Goal: Task Accomplishment & Management: Complete application form

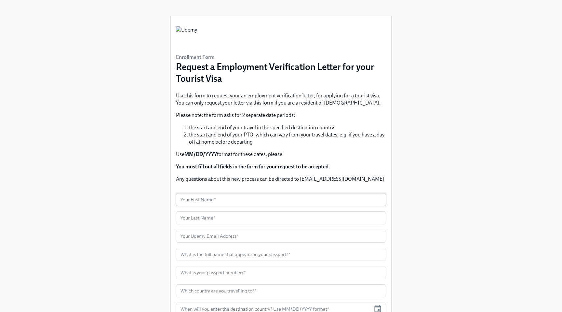
click at [252, 200] on input "text" at bounding box center [281, 199] width 210 height 13
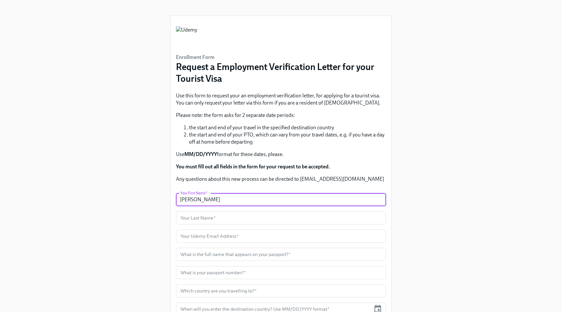
type input "[PERSON_NAME]"
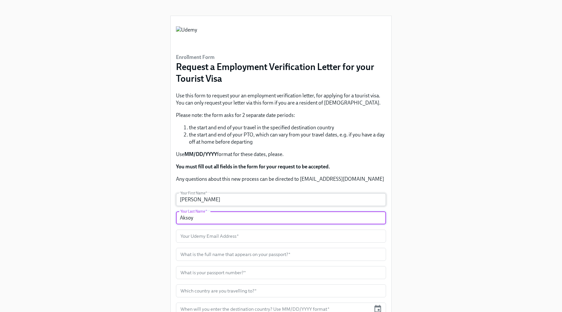
type input "Aksoy"
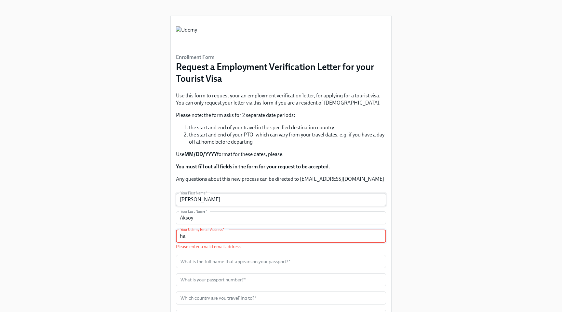
type input "h"
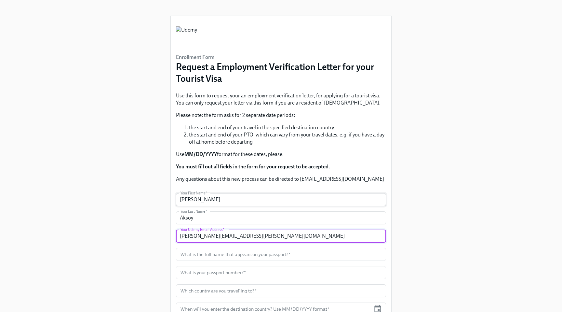
type input "[PERSON_NAME][EMAIL_ADDRESS][PERSON_NAME][DOMAIN_NAME]"
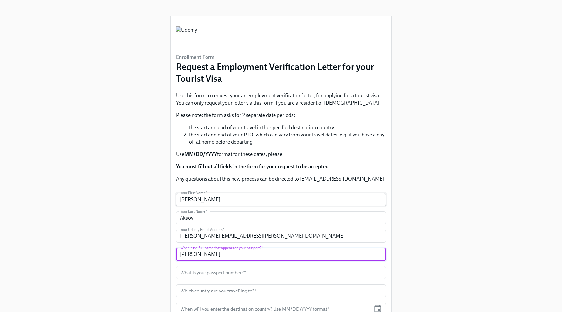
type input "[PERSON_NAME]"
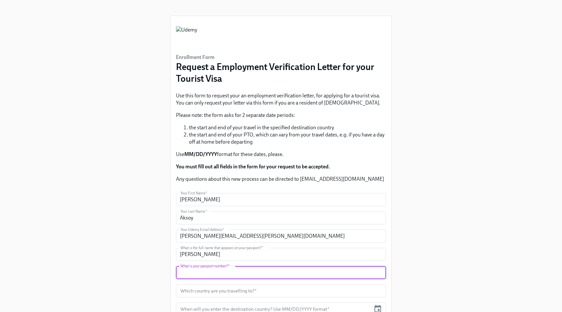
click at [205, 266] on input "text" at bounding box center [281, 272] width 210 height 13
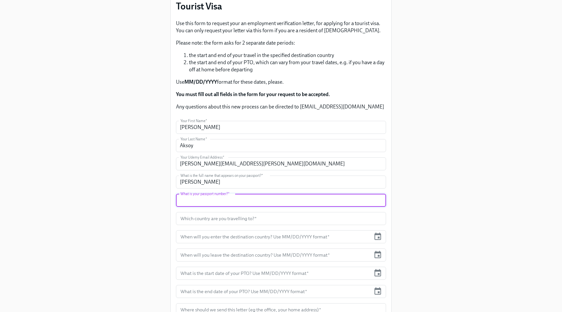
scroll to position [73, 0]
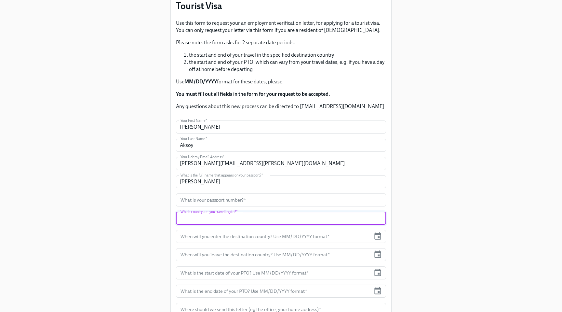
click at [231, 216] on input "text" at bounding box center [281, 218] width 210 height 13
type input "[GEOGRAPHIC_DATA]"
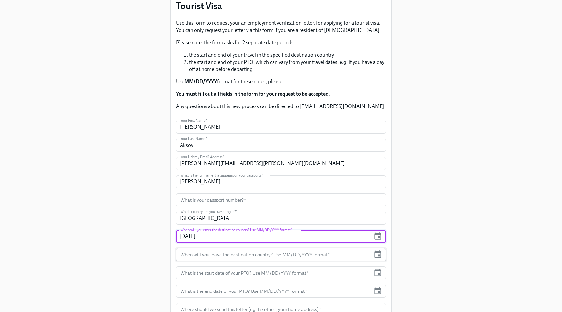
type input "[DATE]"
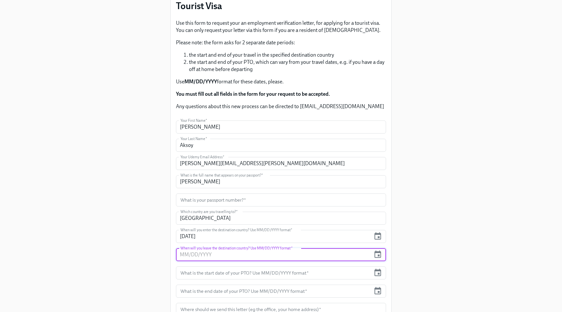
click at [217, 253] on input "text" at bounding box center [273, 254] width 195 height 13
type input "[DATE]"
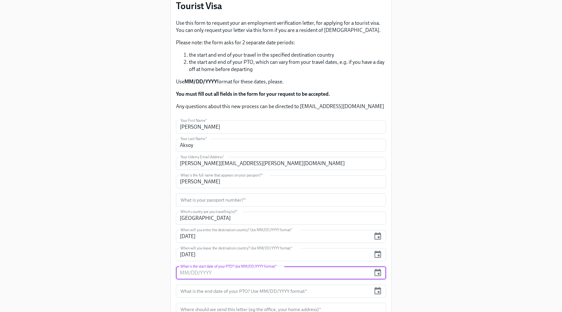
click at [218, 276] on input "text" at bounding box center [273, 272] width 195 height 13
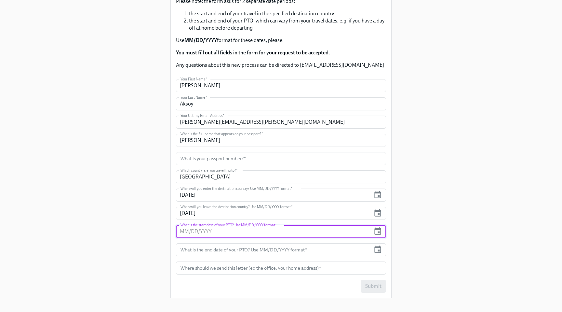
scroll to position [111, 0]
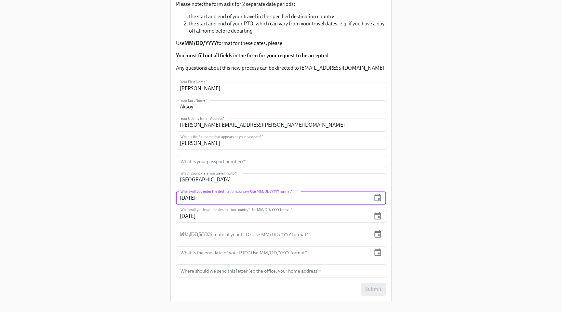
drag, startPoint x: 212, startPoint y: 196, endPoint x: 178, endPoint y: 195, distance: 33.2
click at [178, 195] on input "[DATE]" at bounding box center [273, 197] width 195 height 13
click at [193, 233] on input "text" at bounding box center [273, 234] width 195 height 13
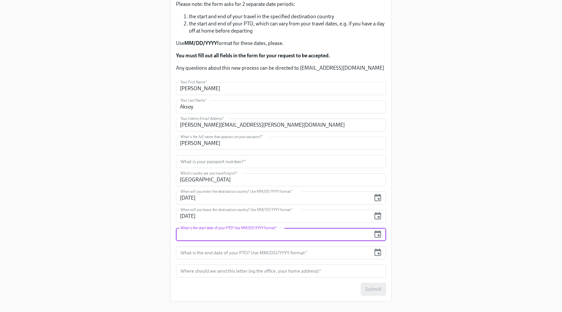
paste input "[DATE]"
type input "[DATE]"
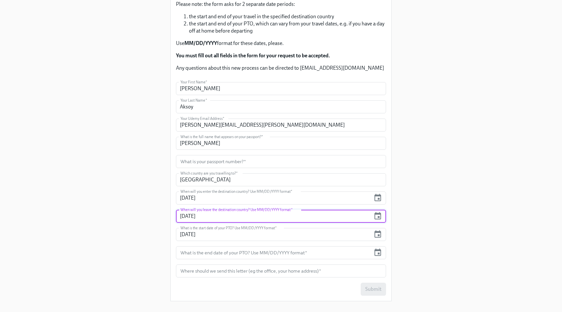
drag, startPoint x: 213, startPoint y: 218, endPoint x: 176, endPoint y: 218, distance: 36.8
click at [176, 218] on input "[DATE]" at bounding box center [273, 216] width 195 height 13
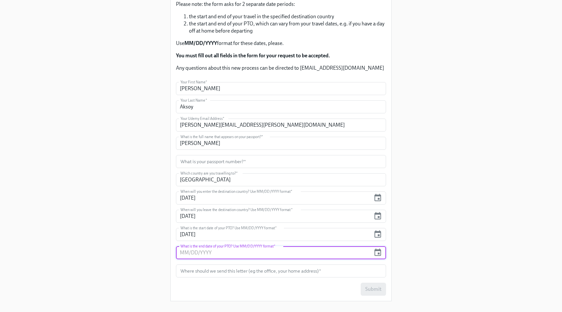
click at [204, 252] on input "text" at bounding box center [273, 252] width 195 height 13
paste input "[DATE]"
type input "[DATE]"
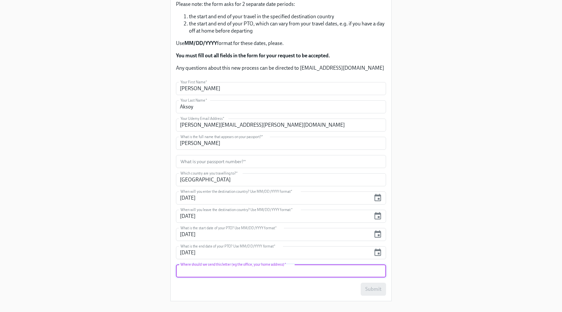
click at [195, 268] on input "text" at bounding box center [281, 270] width 210 height 13
type input "b"
type input "[STREET_ADDRESS] [GEOGRAPHIC_DATA] [GEOGRAPHIC_DATA]"
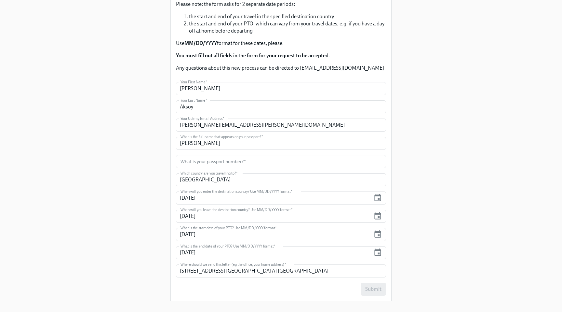
scroll to position [0, 0]
click at [173, 289] on div "Enrollment Form Request a Employment Verification Letter for your Tourist Visa …" at bounding box center [281, 103] width 221 height 396
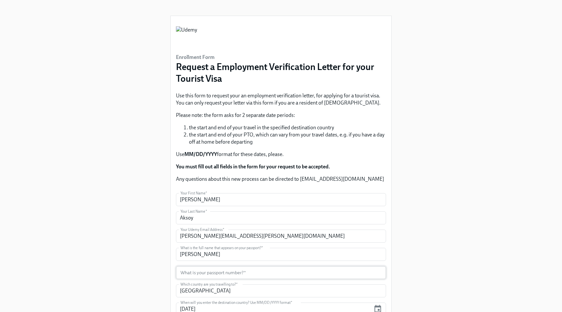
click at [233, 270] on input "text" at bounding box center [281, 272] width 210 height 13
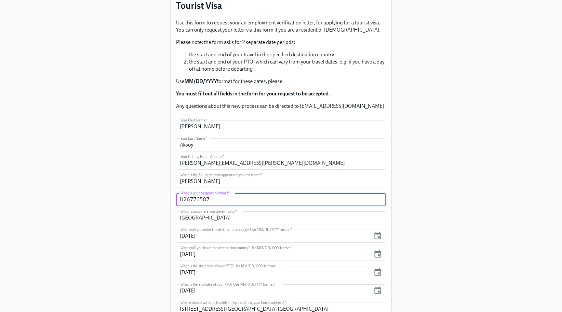
scroll to position [121, 0]
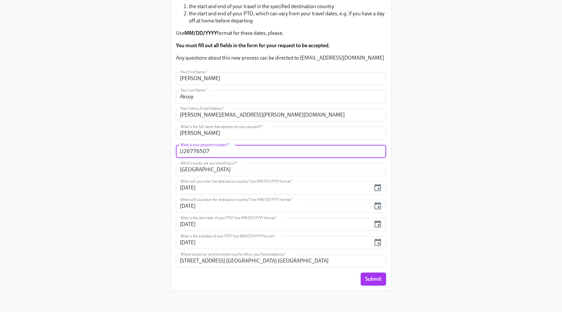
type input "U26776507"
click at [372, 275] on button "Submit" at bounding box center [373, 278] width 25 height 13
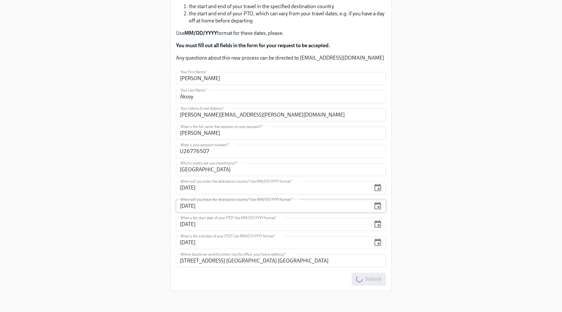
scroll to position [0, 0]
